Goal: Transaction & Acquisition: Purchase product/service

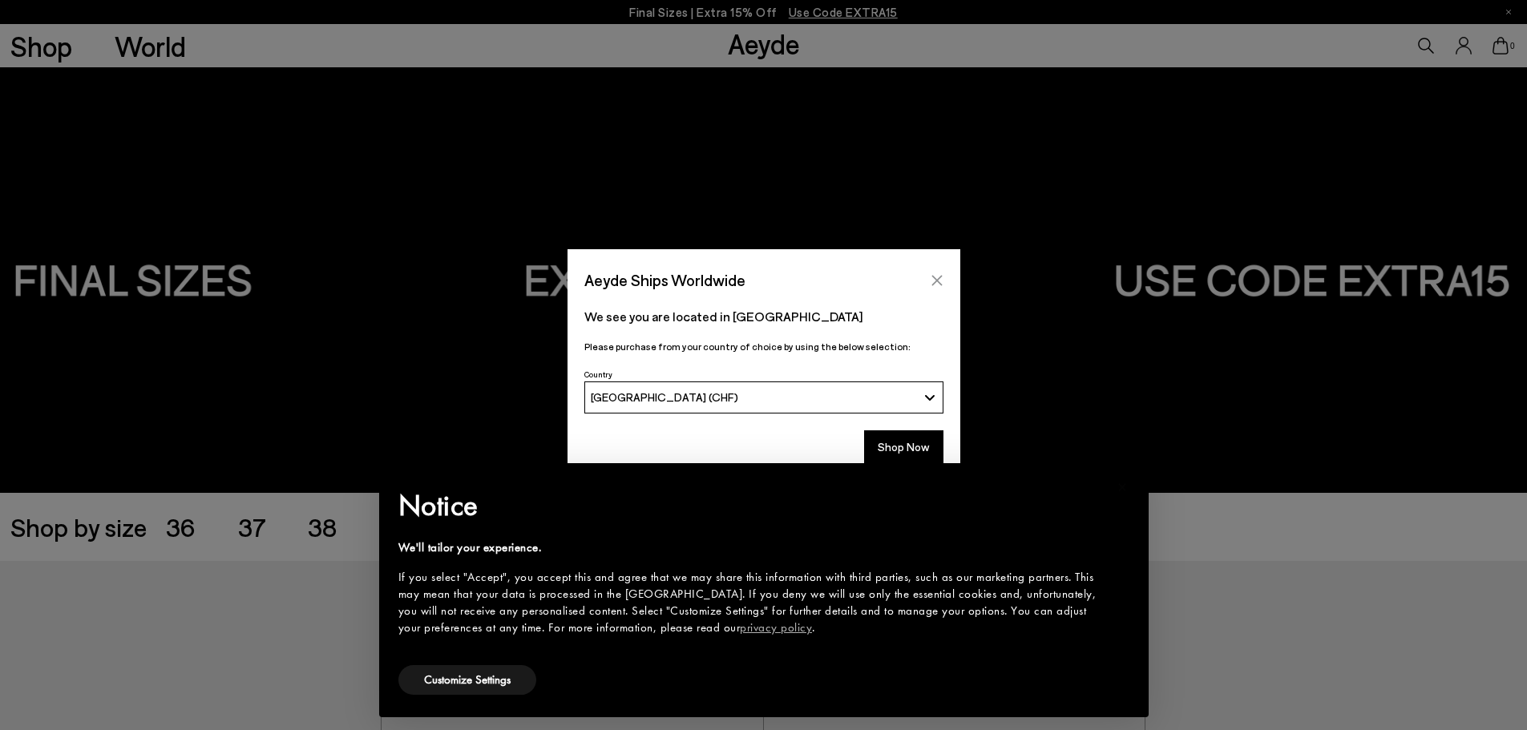
click at [943, 278] on icon "Close" at bounding box center [937, 280] width 13 height 13
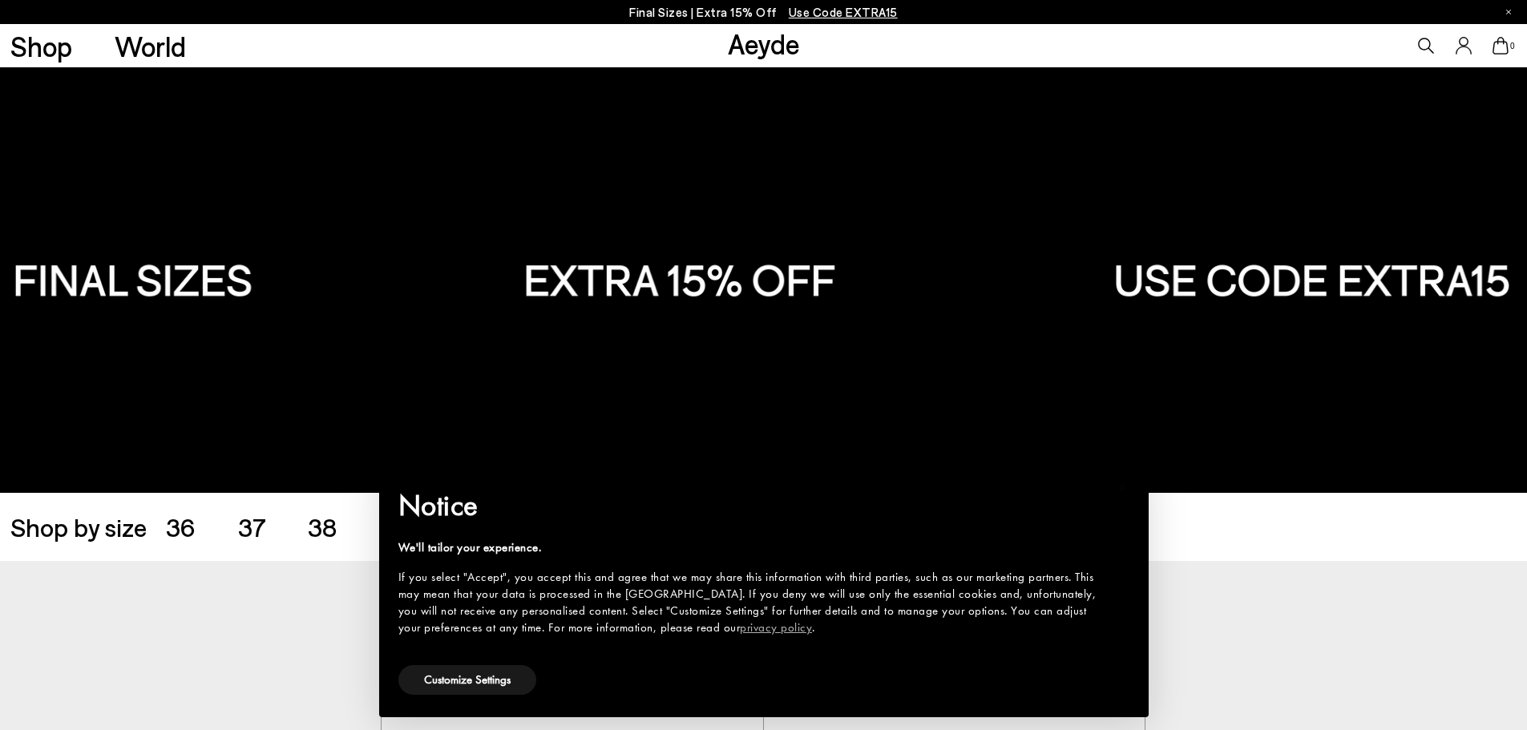
click at [233, 529] on ul "36 37 38 39 40 41 42 43" at bounding box center [450, 527] width 568 height 26
click at [246, 527] on span "37" at bounding box center [252, 526] width 28 height 30
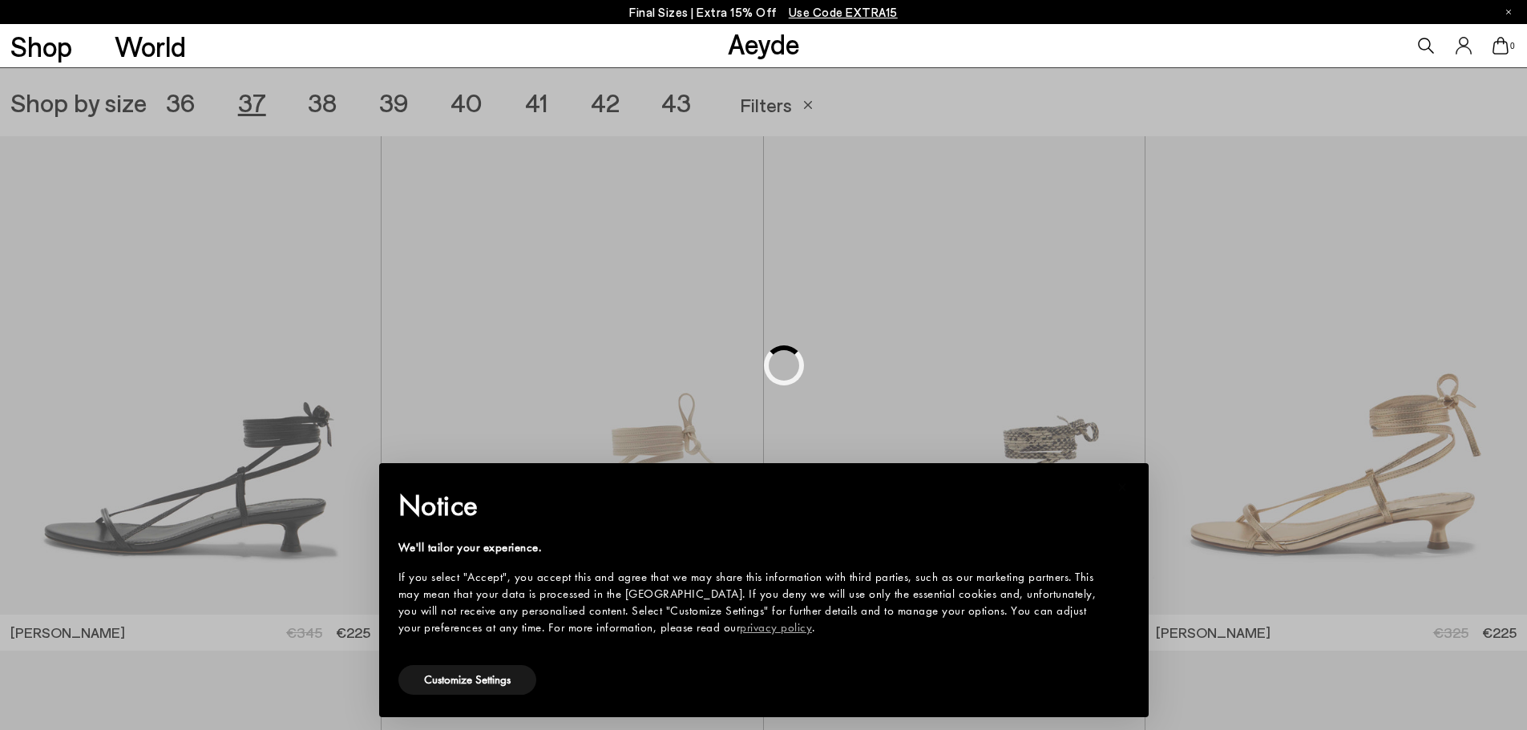
scroll to position [426, 0]
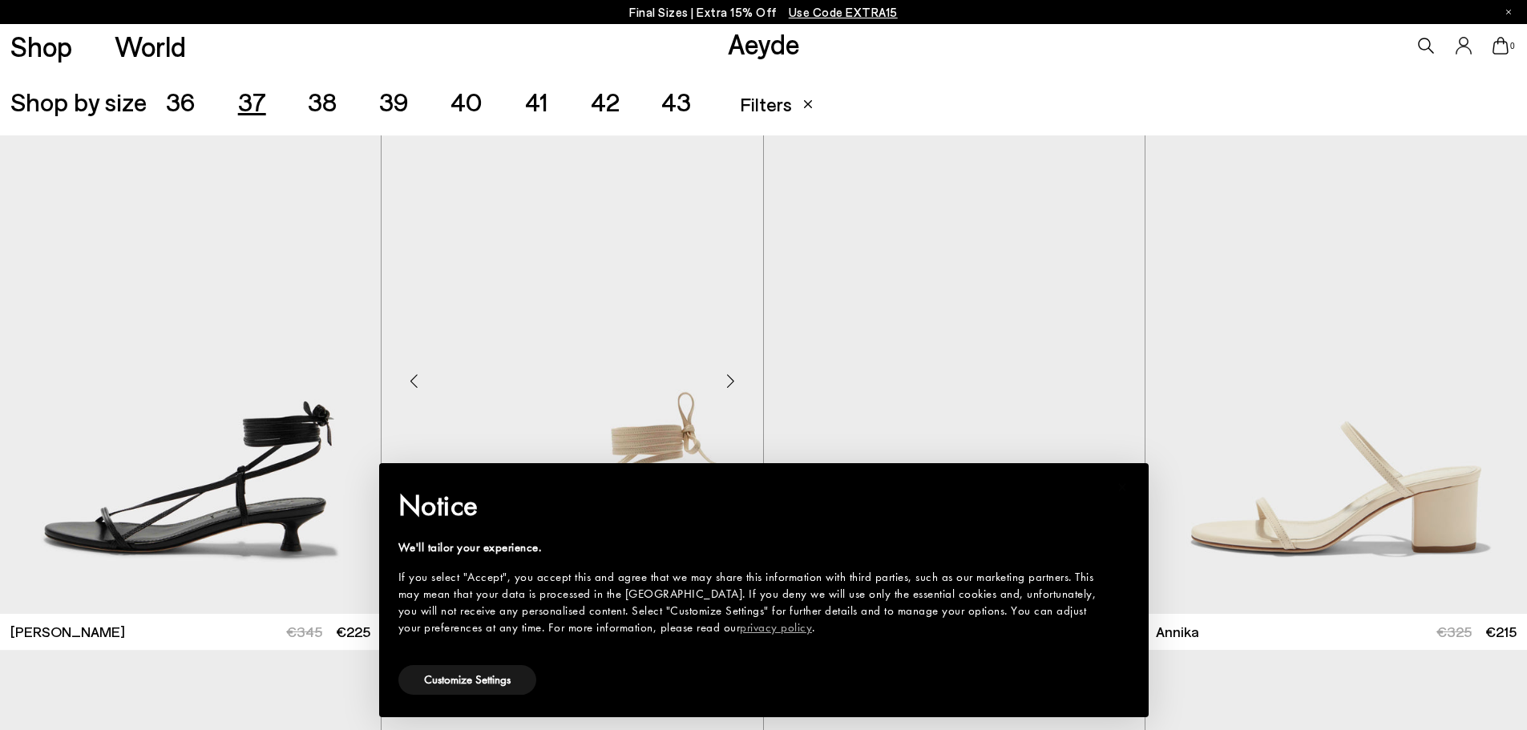
click at [762, 373] on img "1 / 6" at bounding box center [572, 374] width 381 height 479
click at [1016, 487] on h2 "Notice" at bounding box center [750, 506] width 705 height 42
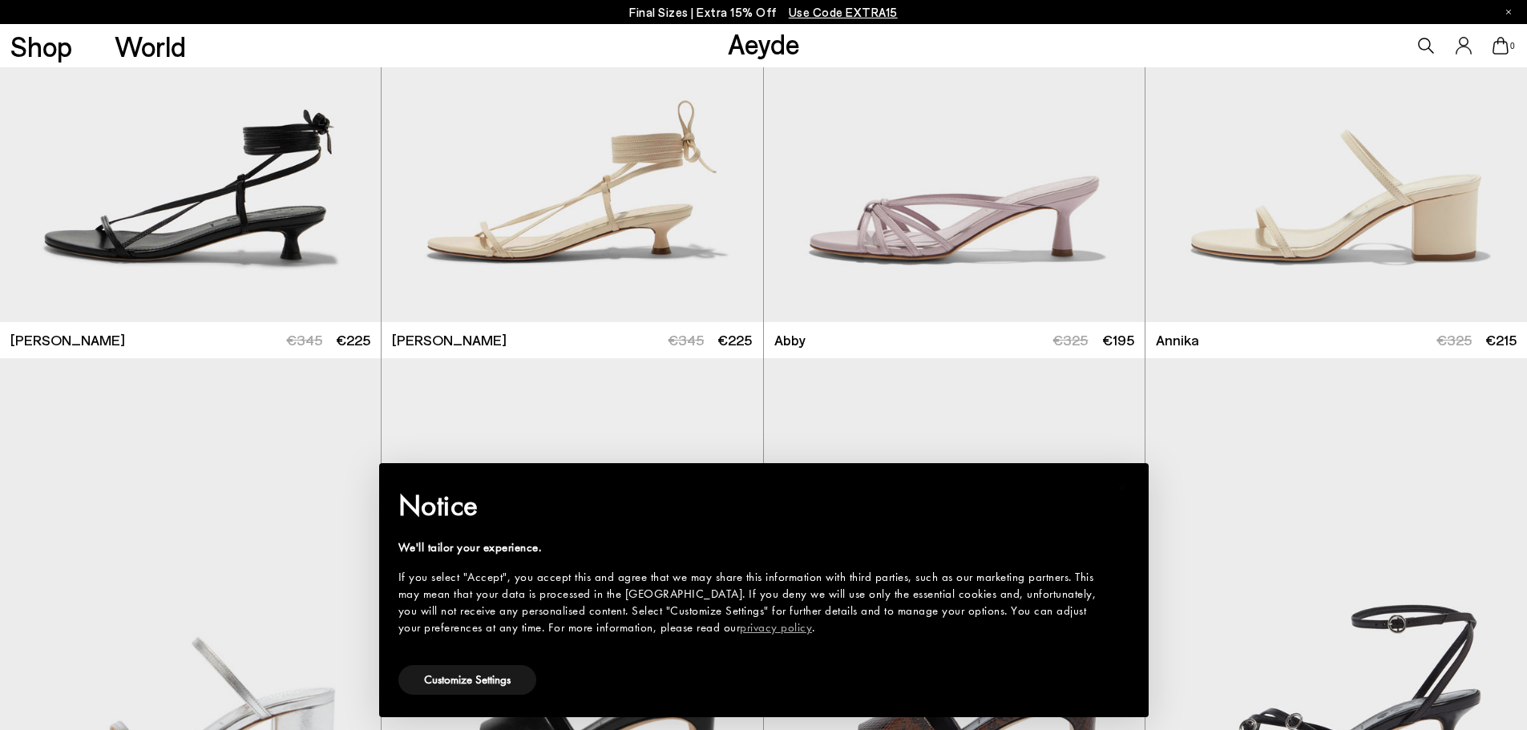
scroll to position [746, 0]
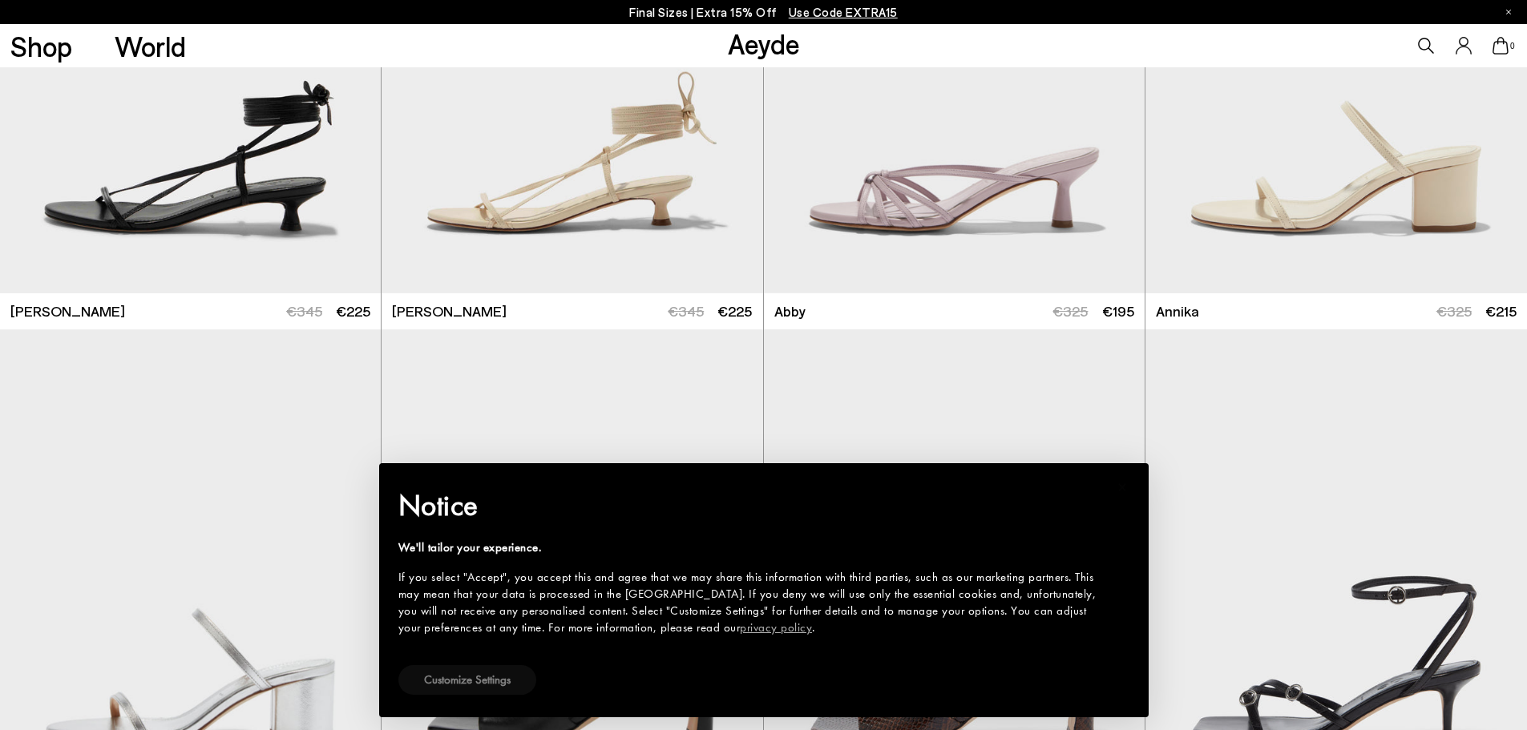
click at [495, 678] on button "Customize Settings" at bounding box center [467, 680] width 138 height 30
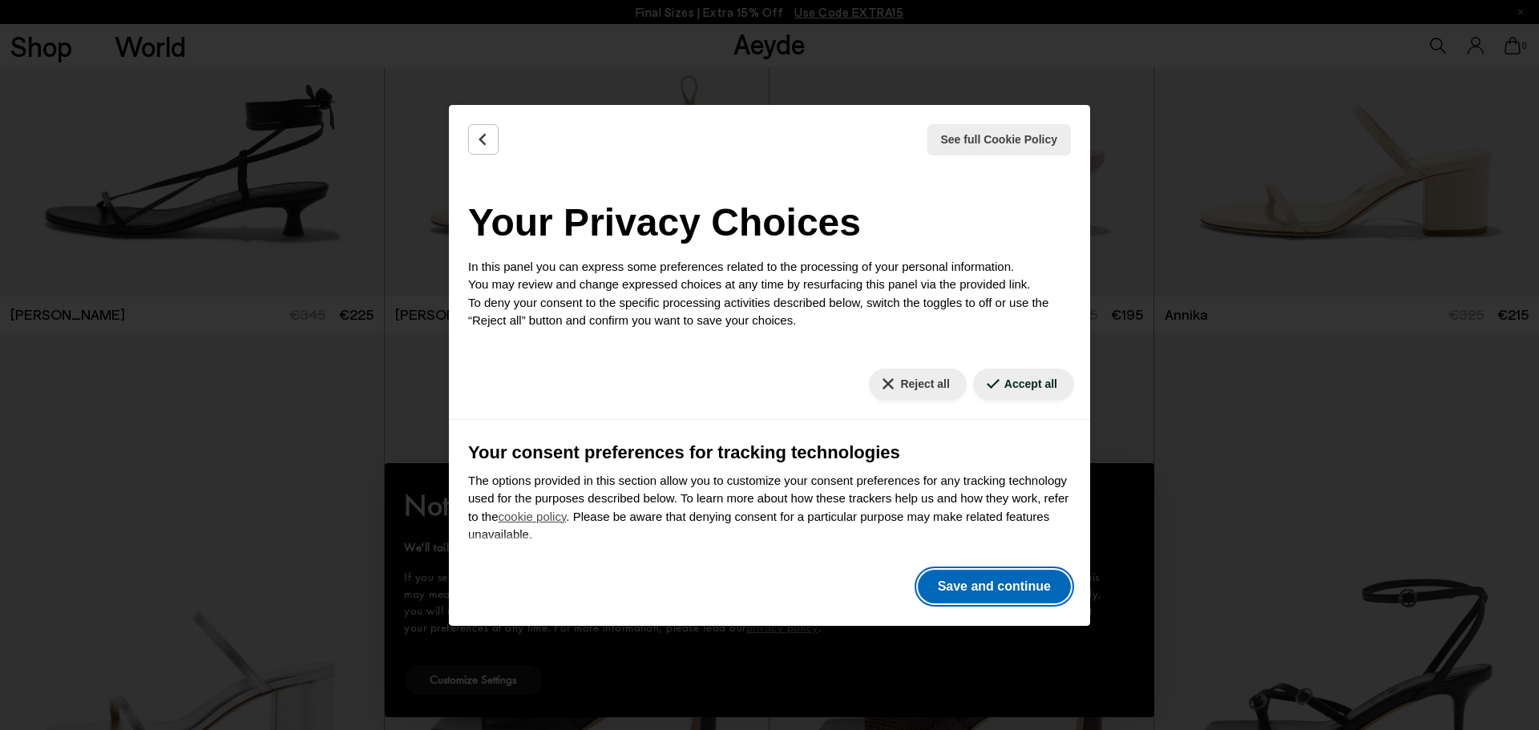
click at [943, 599] on button "Save and continue" at bounding box center [994, 587] width 153 height 34
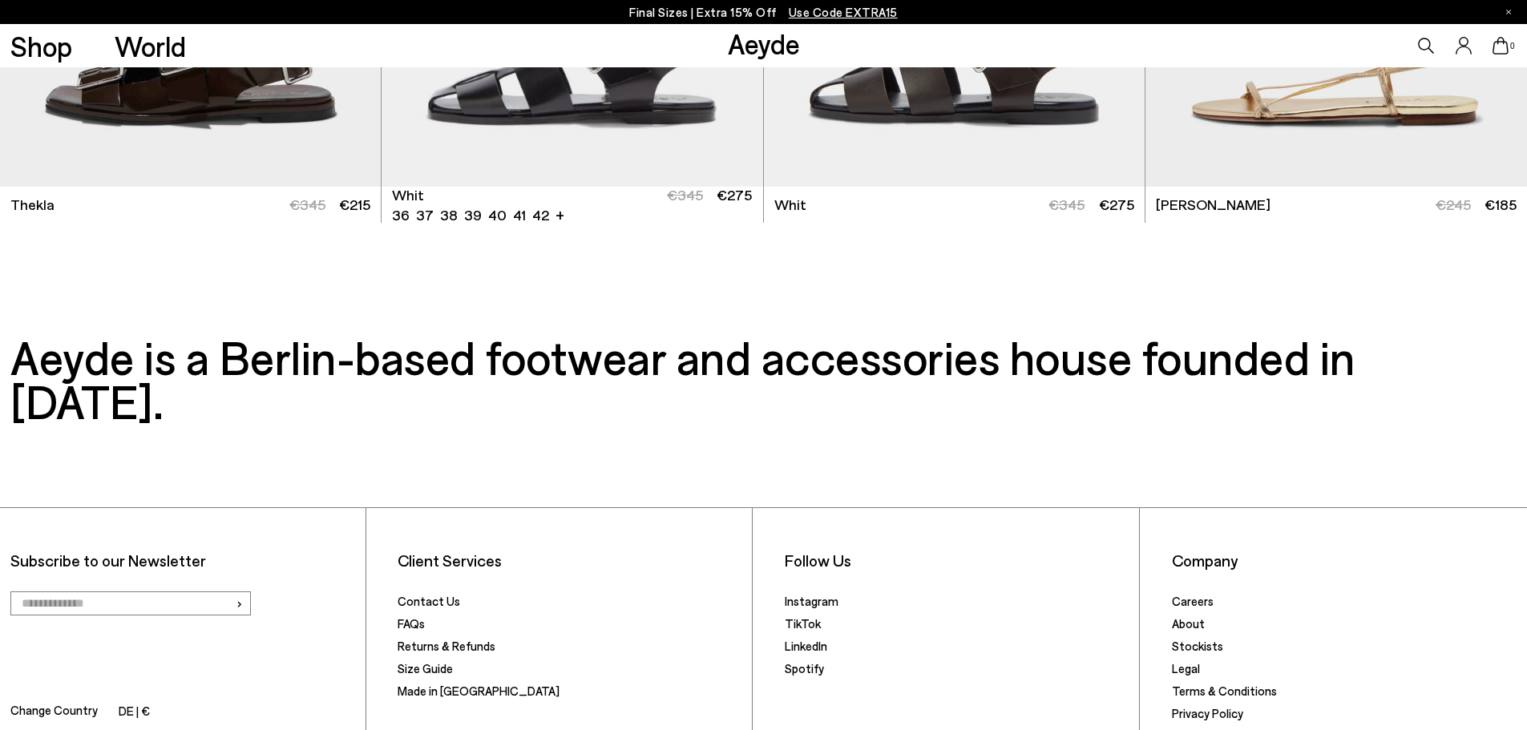
scroll to position [5583, 0]
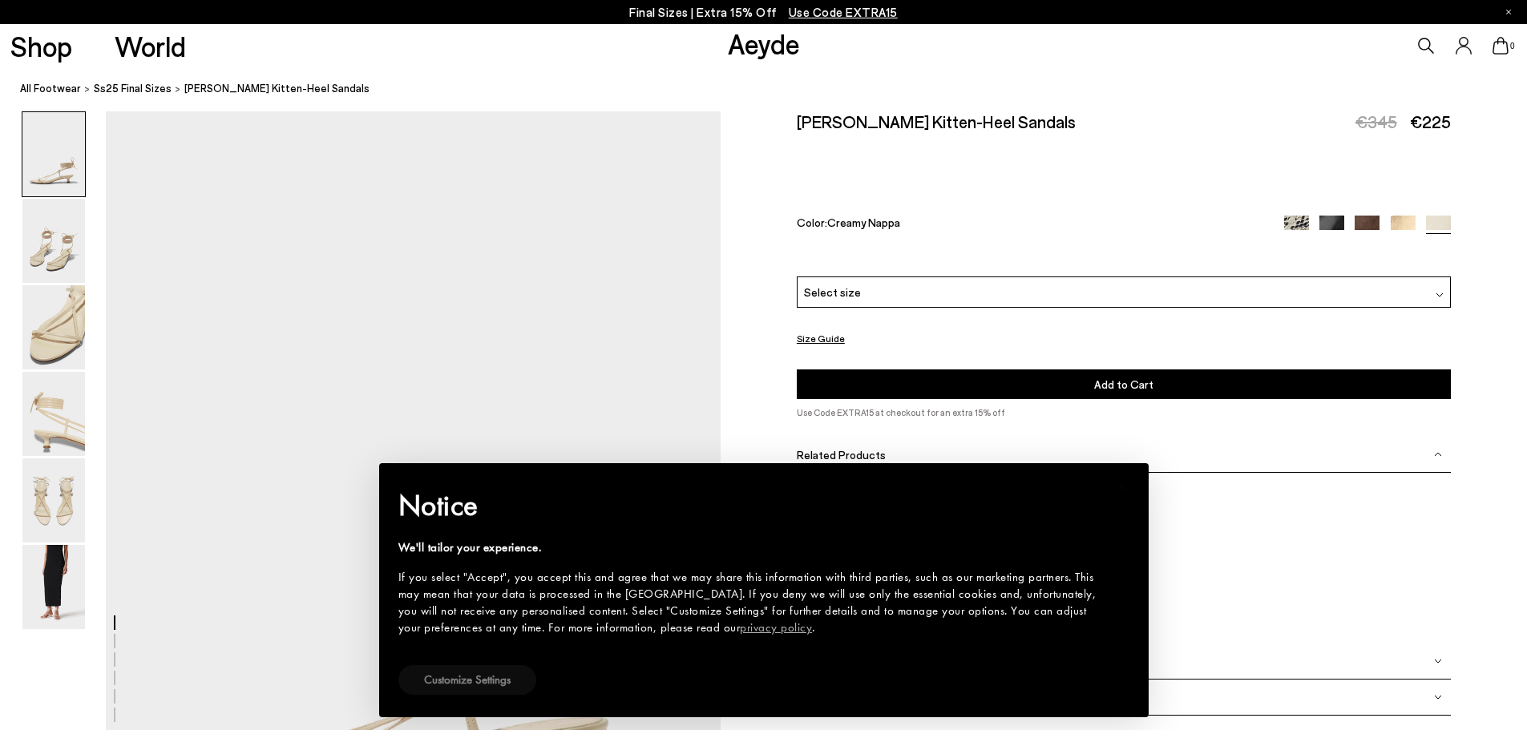
click at [444, 689] on button "Customize Settings" at bounding box center [467, 680] width 138 height 30
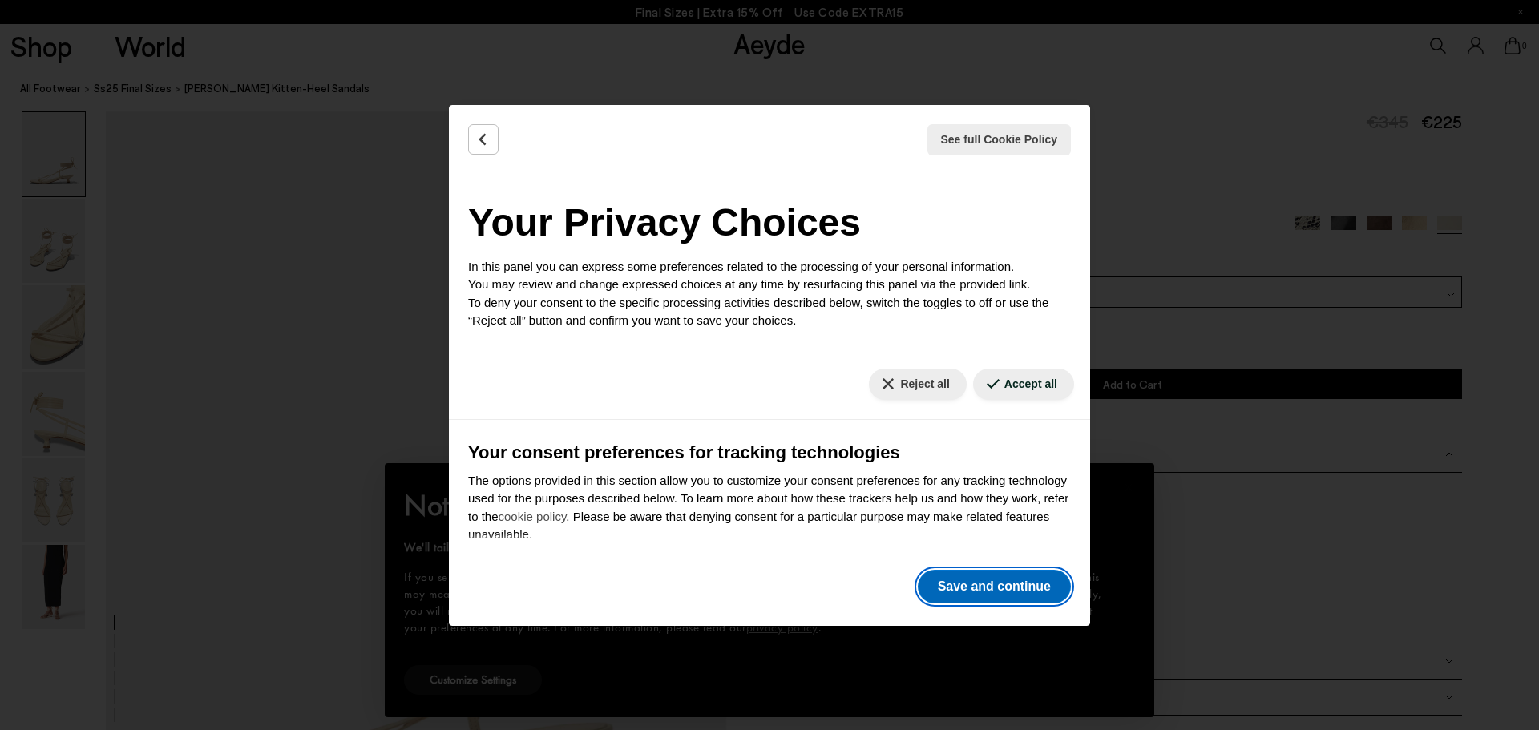
click at [1007, 586] on button "Save and continue" at bounding box center [994, 587] width 153 height 34
